Goal: Task Accomplishment & Management: Manage account settings

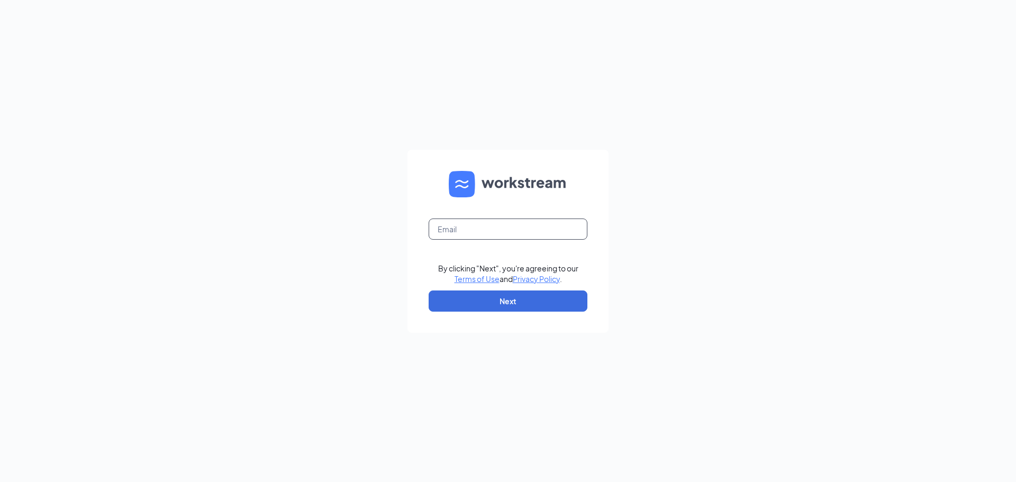
drag, startPoint x: 475, startPoint y: 230, endPoint x: 485, endPoint y: 239, distance: 13.8
click at [476, 231] on input "text" at bounding box center [508, 229] width 159 height 21
type input "[EMAIL_ADDRESS][DOMAIN_NAME]"
click at [523, 302] on button "Next" at bounding box center [508, 300] width 159 height 21
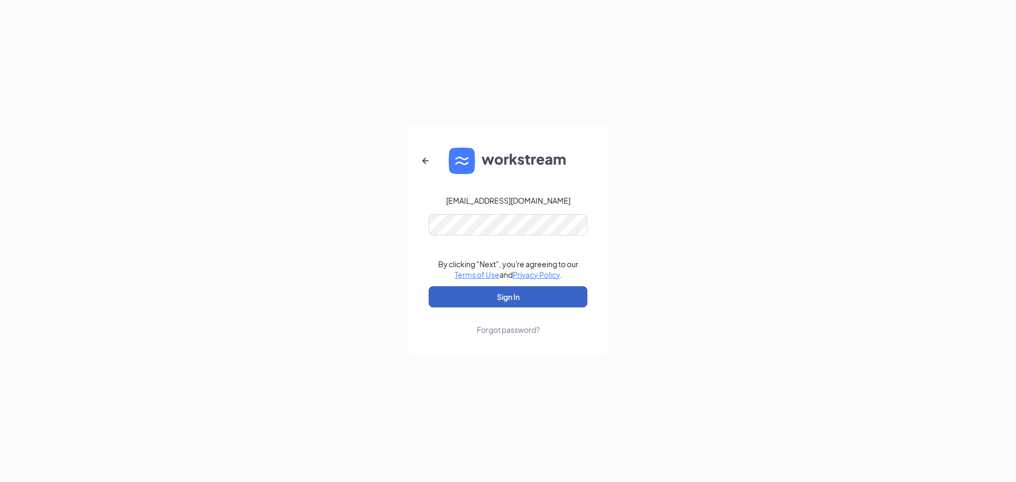
click at [531, 296] on button "Sign In" at bounding box center [508, 296] width 159 height 21
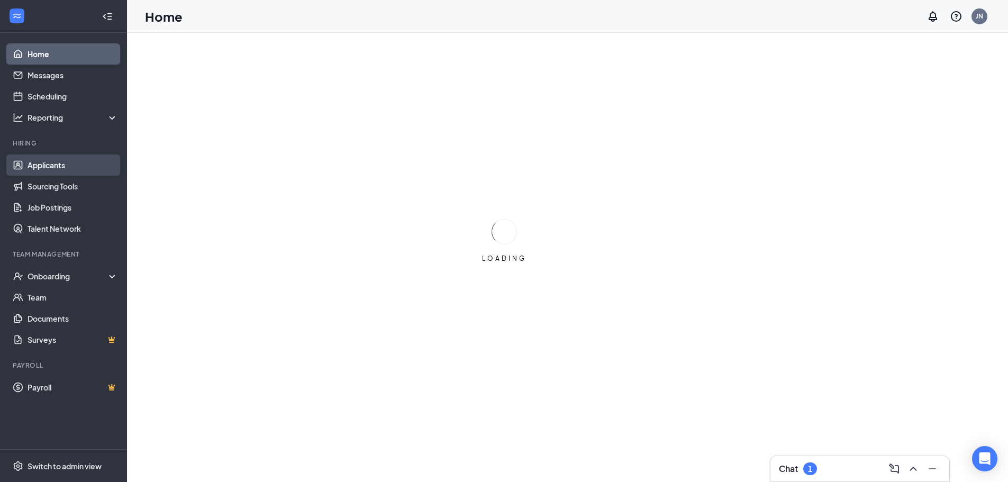
click at [57, 162] on link "Applicants" at bounding box center [73, 164] width 90 height 21
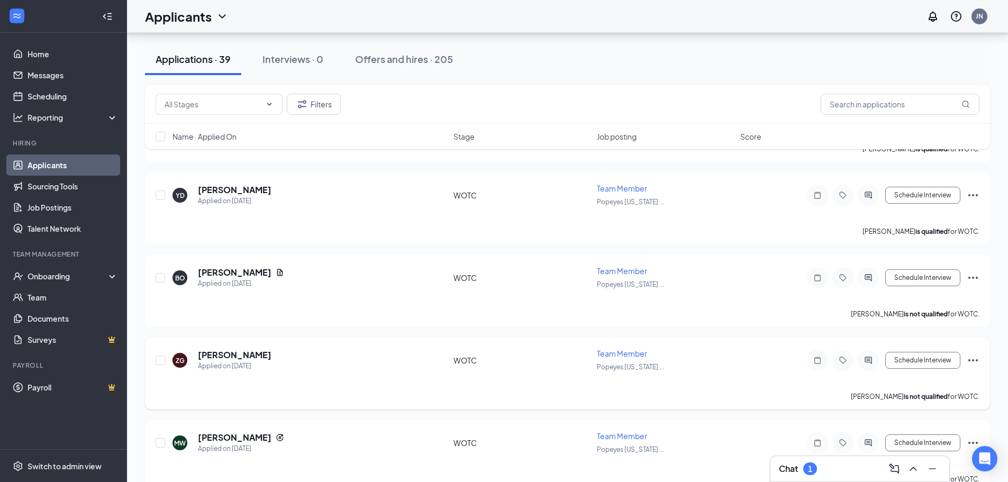
scroll to position [106, 0]
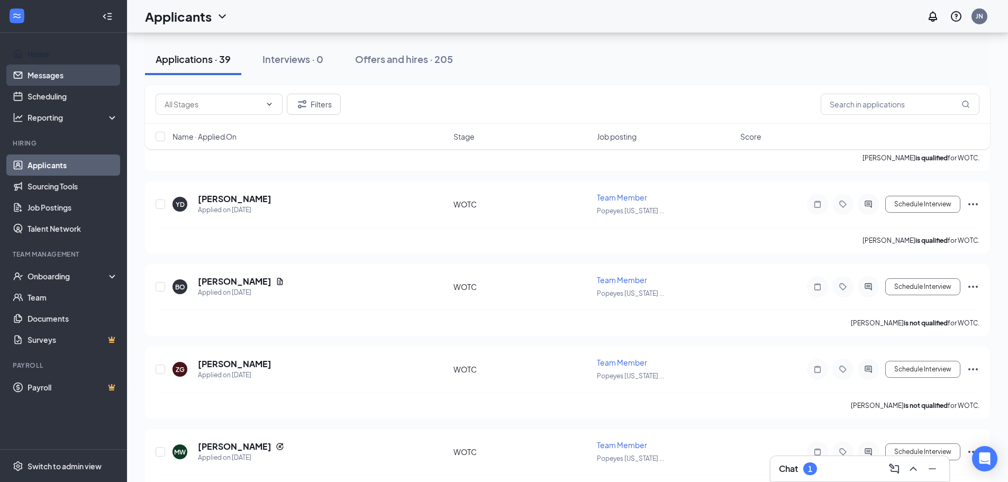
drag, startPoint x: 32, startPoint y: 49, endPoint x: 36, endPoint y: 74, distance: 25.1
click at [32, 49] on link "Home" at bounding box center [73, 53] width 90 height 21
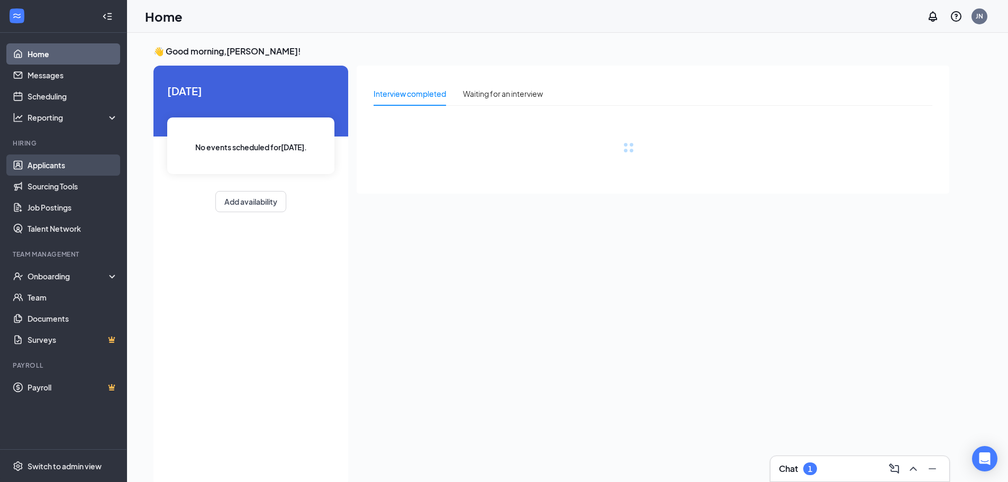
click at [47, 166] on link "Applicants" at bounding box center [73, 164] width 90 height 21
